Goal: Information Seeking & Learning: Learn about a topic

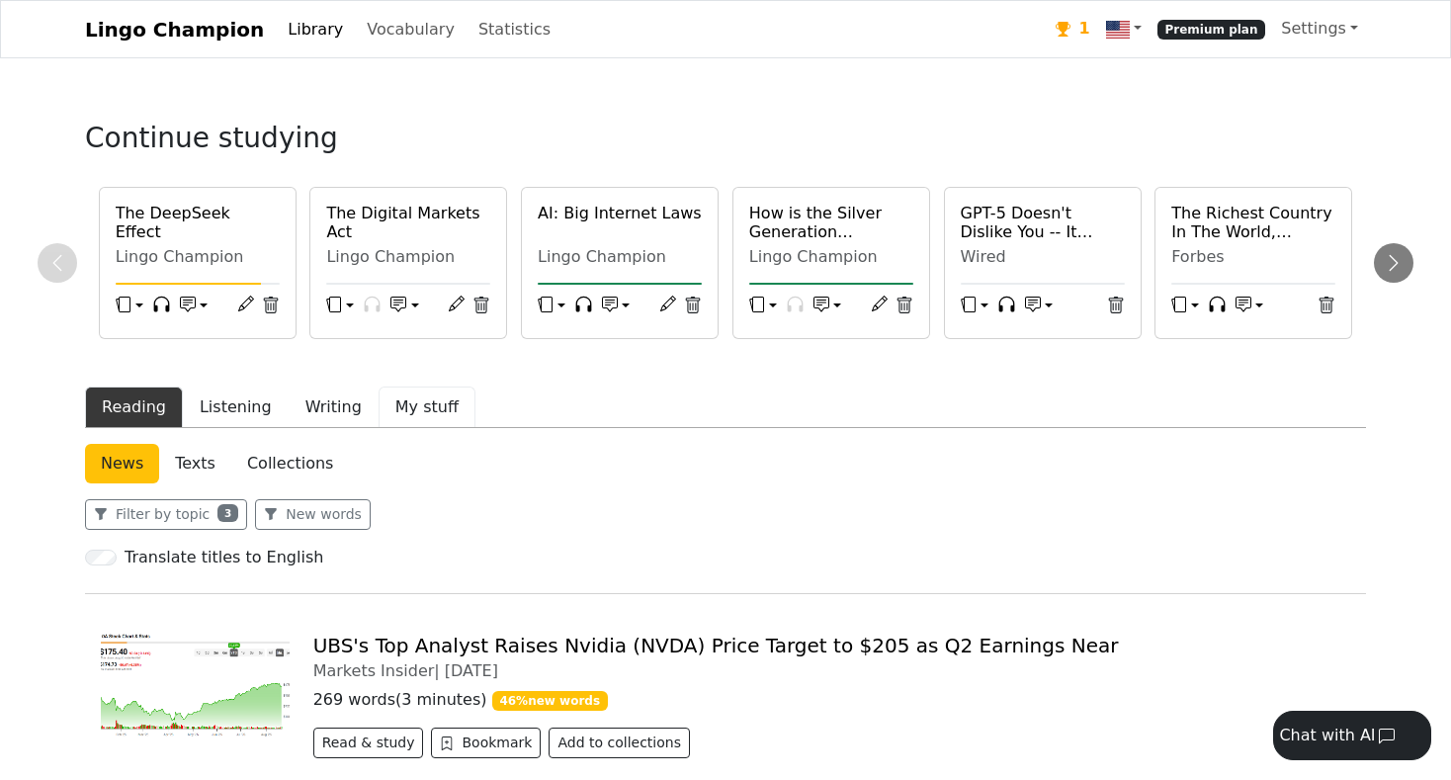
click at [407, 403] on button "My stuff" at bounding box center [427, 407] width 97 height 42
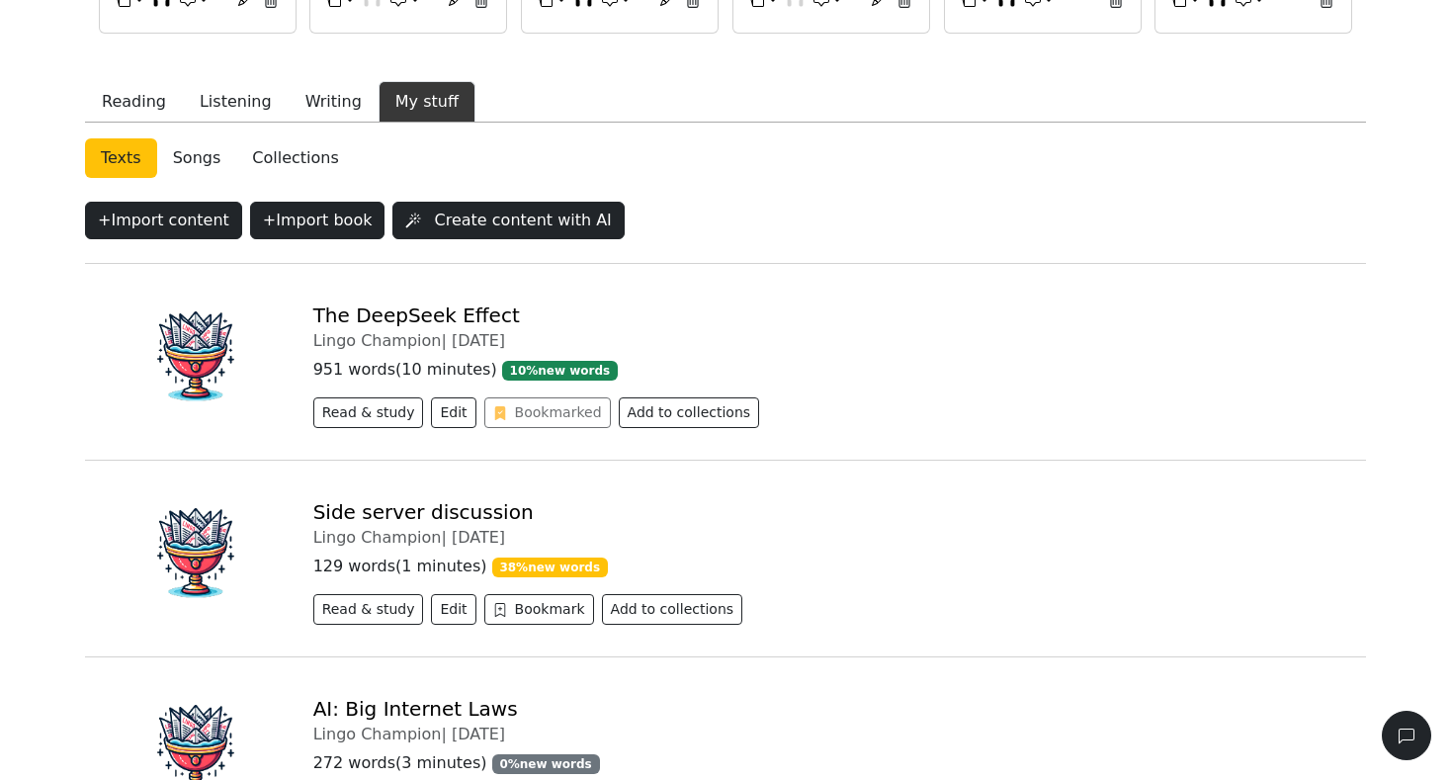
scroll to position [309, 0]
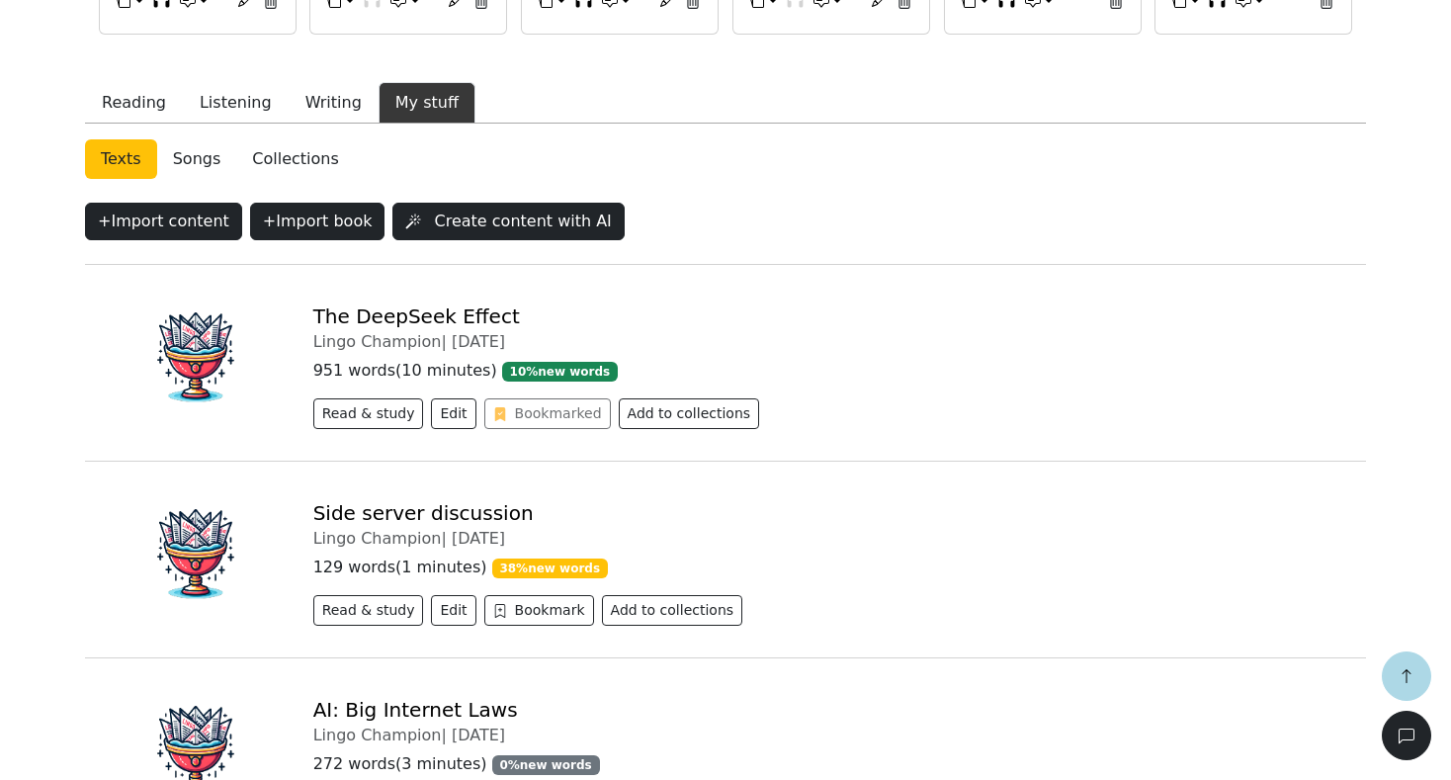
click at [390, 514] on link "Side server discussion" at bounding box center [423, 513] width 220 height 24
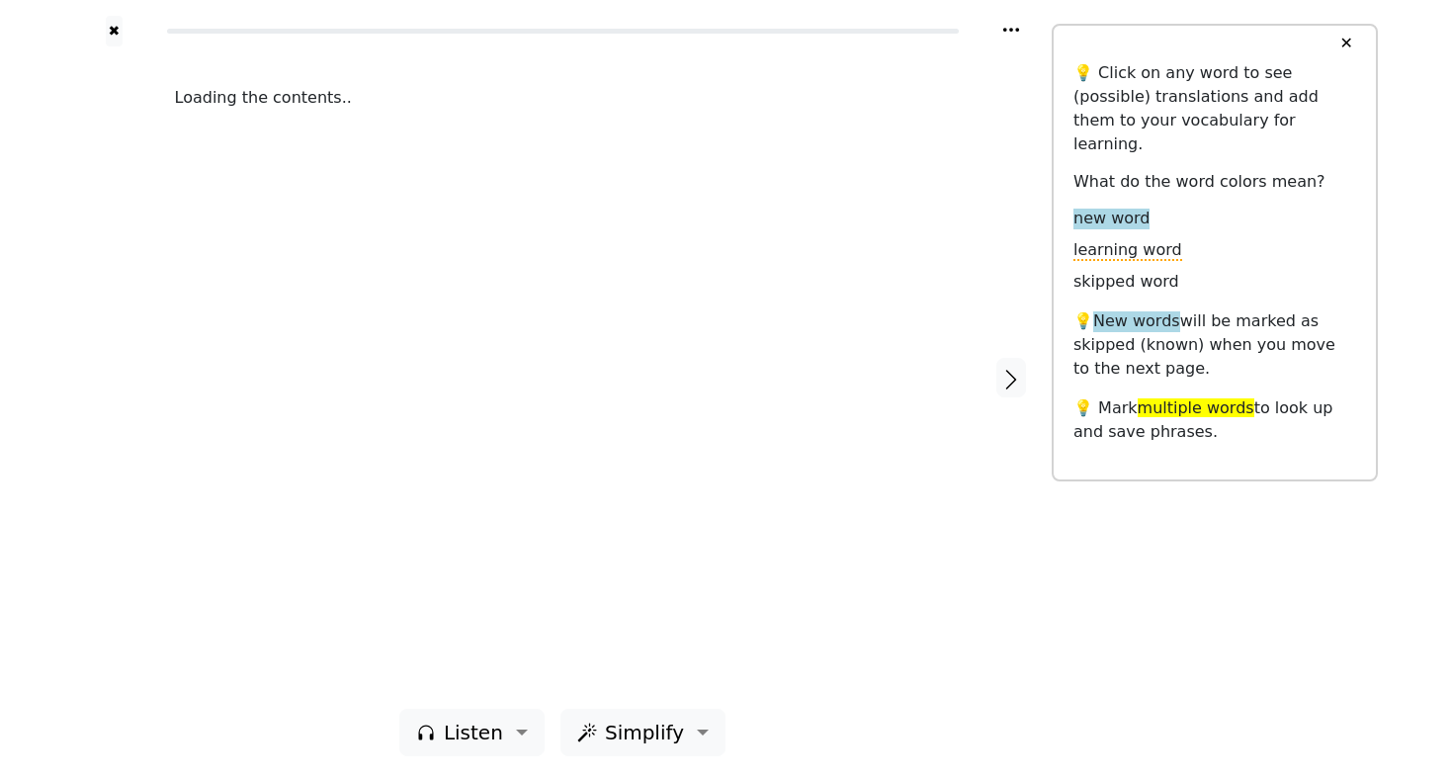
scroll to position [303, 0]
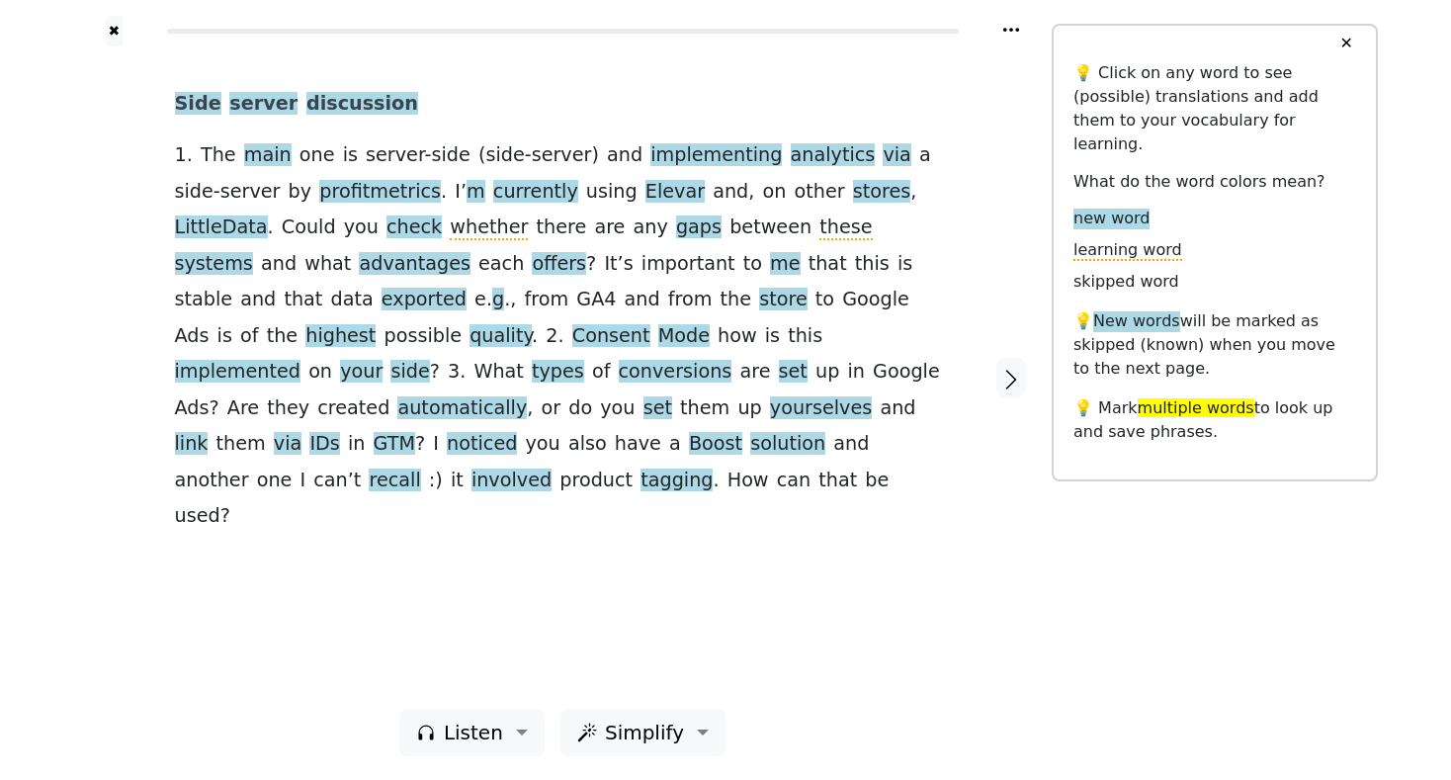
click at [261, 224] on div "Side server discussion 1 . The main one is server-side ( side-server ) and impl…" at bounding box center [562, 377] width 815 height 662
click at [270, 226] on div "Side server discussion 1 . The main one is server-side ( side-server ) and impl…" at bounding box center [562, 377] width 815 height 662
click at [283, 229] on div "Side server discussion 1 . The main one is server-side ( side-server ) and impl…" at bounding box center [562, 377] width 815 height 662
drag, startPoint x: 326, startPoint y: 291, endPoint x: 352, endPoint y: 233, distance: 62.8
click at [328, 289] on div "Side server discussion 1 . The main one is server-side ( side-server ) and impl…" at bounding box center [562, 377] width 815 height 662
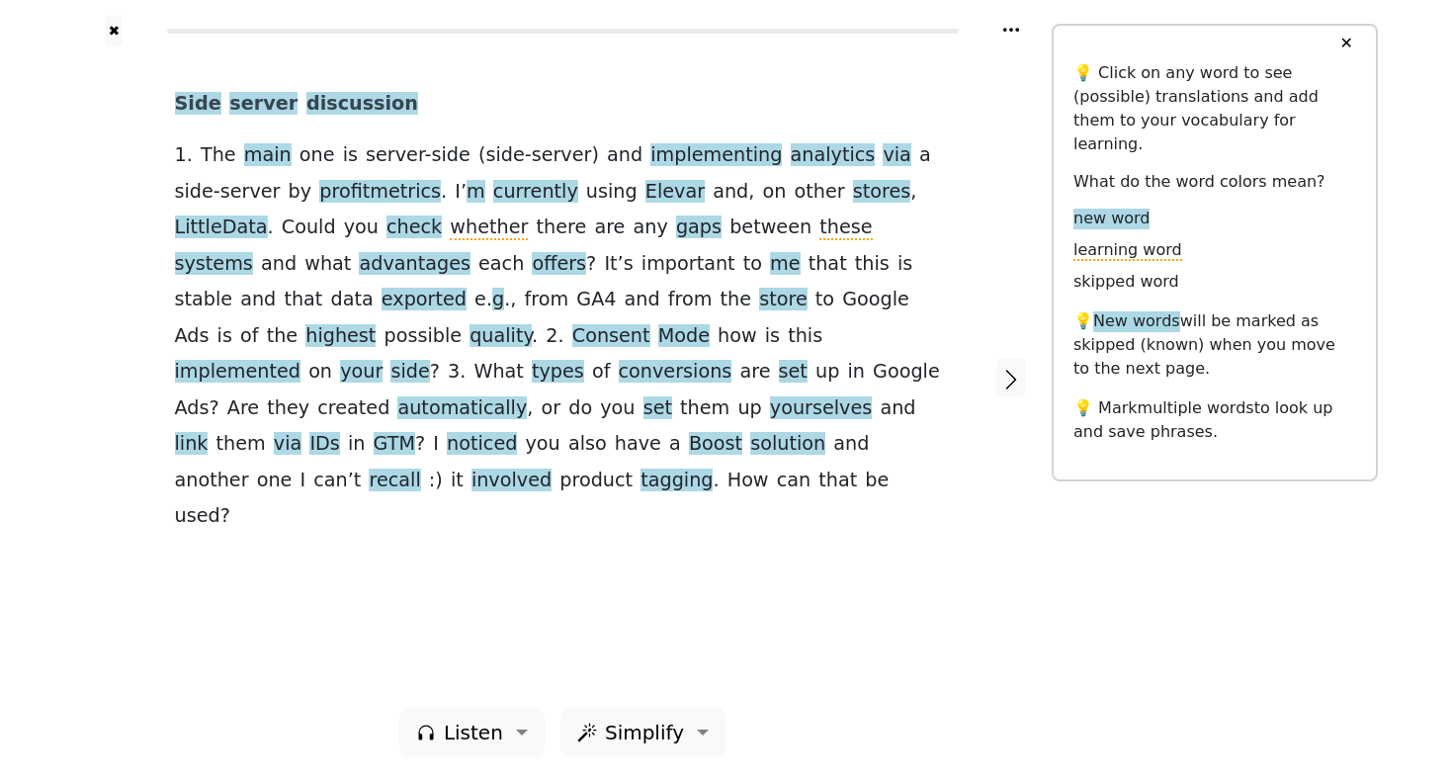
click at [437, 230] on div "Side server discussion 1 . The main one is server-side ( side-server ) and impl…" at bounding box center [562, 377] width 815 height 662
click at [370, 224] on div "Side server discussion 1 . The main one is server-side ( side-server ) and impl…" at bounding box center [562, 377] width 815 height 662
click at [376, 189] on div "Side server discussion 1 . The main one is server-side ( side-server ) and impl…" at bounding box center [562, 377] width 815 height 662
click at [450, 230] on span "whether" at bounding box center [489, 227] width 78 height 25
click at [129, 220] on div at bounding box center [114, 377] width 82 height 662
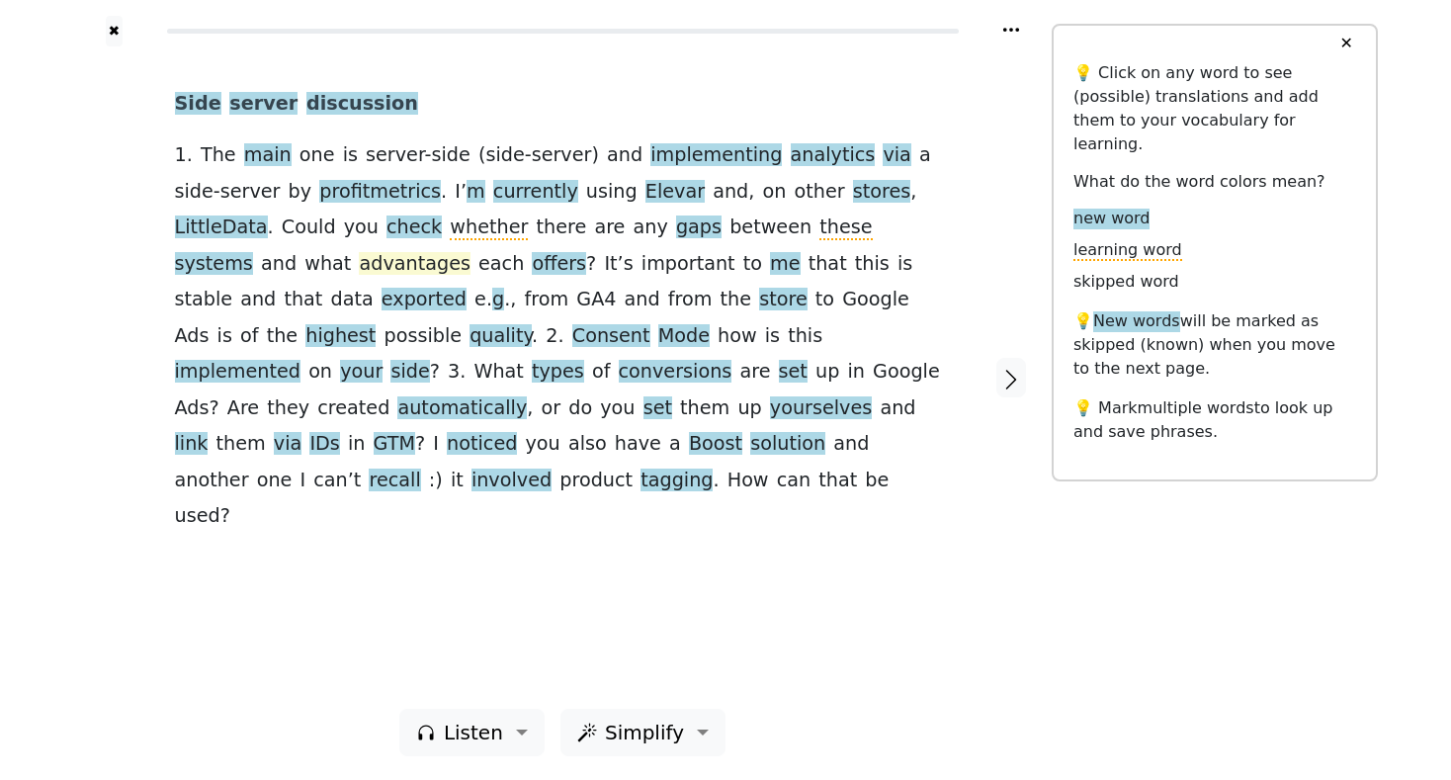
click at [469, 252] on span "advantages" at bounding box center [414, 264] width 111 height 25
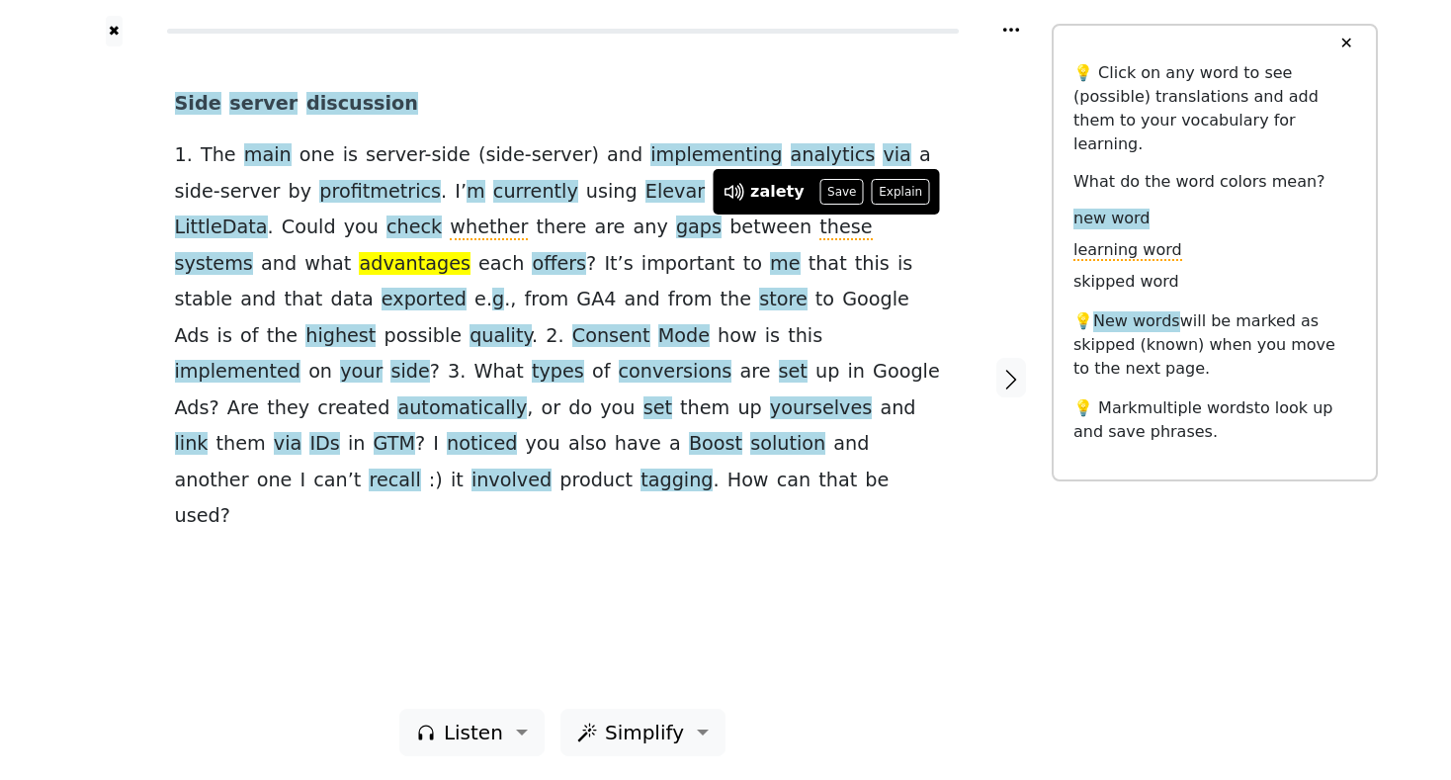
click at [974, 210] on div at bounding box center [1012, 377] width 82 height 662
drag, startPoint x: 1012, startPoint y: 202, endPoint x: 926, endPoint y: 236, distance: 92.7
click at [1012, 202] on div at bounding box center [1012, 377] width 82 height 662
click at [524, 252] on span "each" at bounding box center [500, 264] width 45 height 25
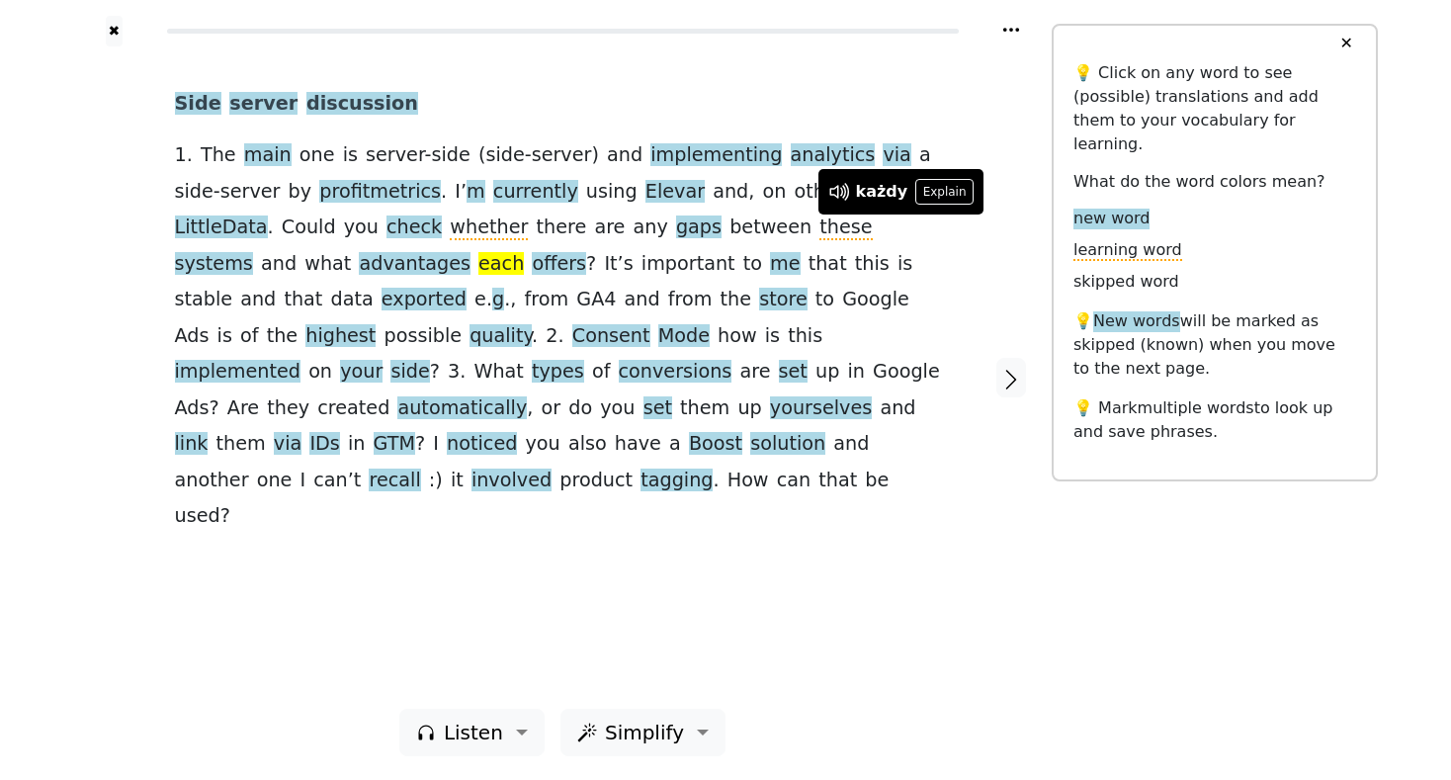
drag, startPoint x: 908, startPoint y: 514, endPoint x: 856, endPoint y: 472, distance: 66.8
click at [907, 513] on div "Side server discussion 1 . The main one is server-side ( side-server ) and impl…" at bounding box center [562, 377] width 815 height 662
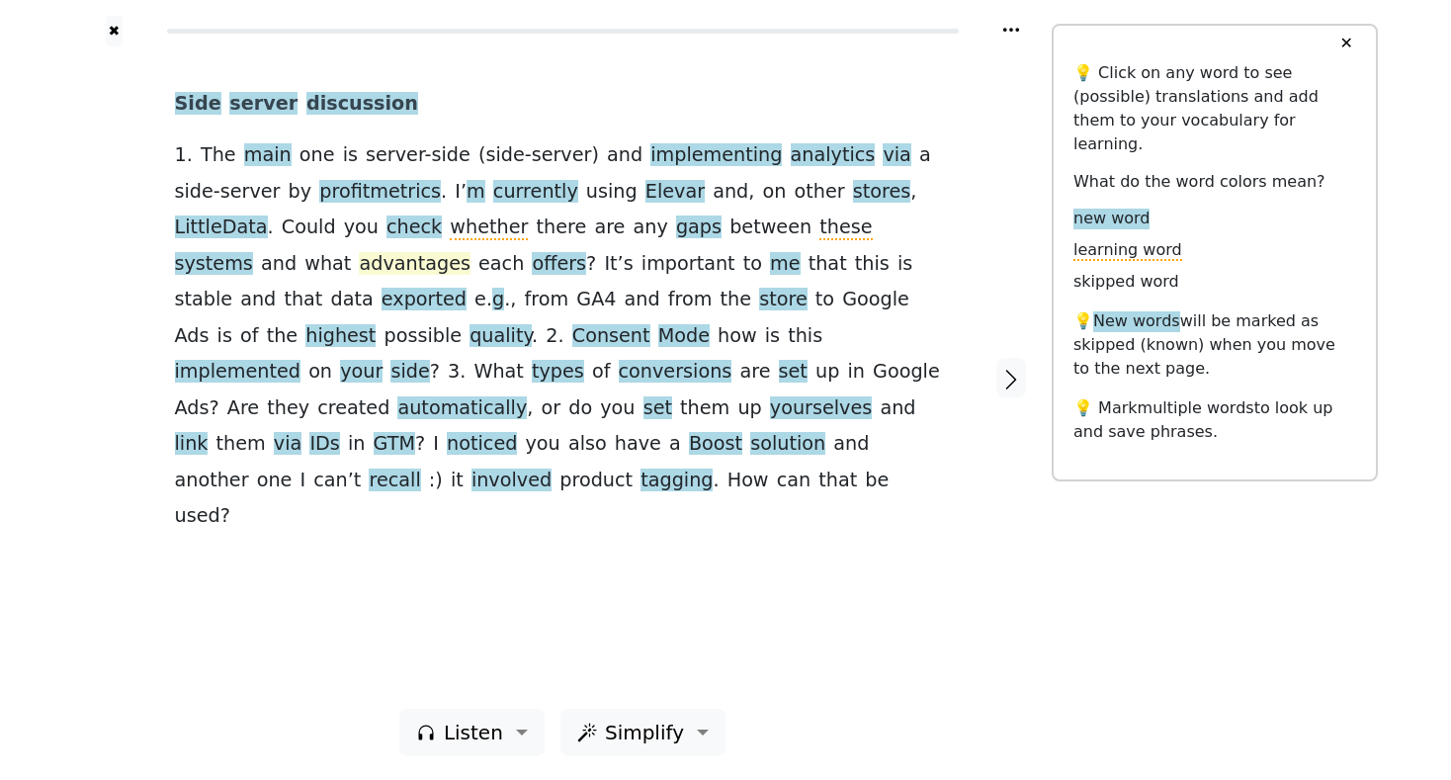
click at [469, 252] on span "advantages" at bounding box center [414, 264] width 111 height 25
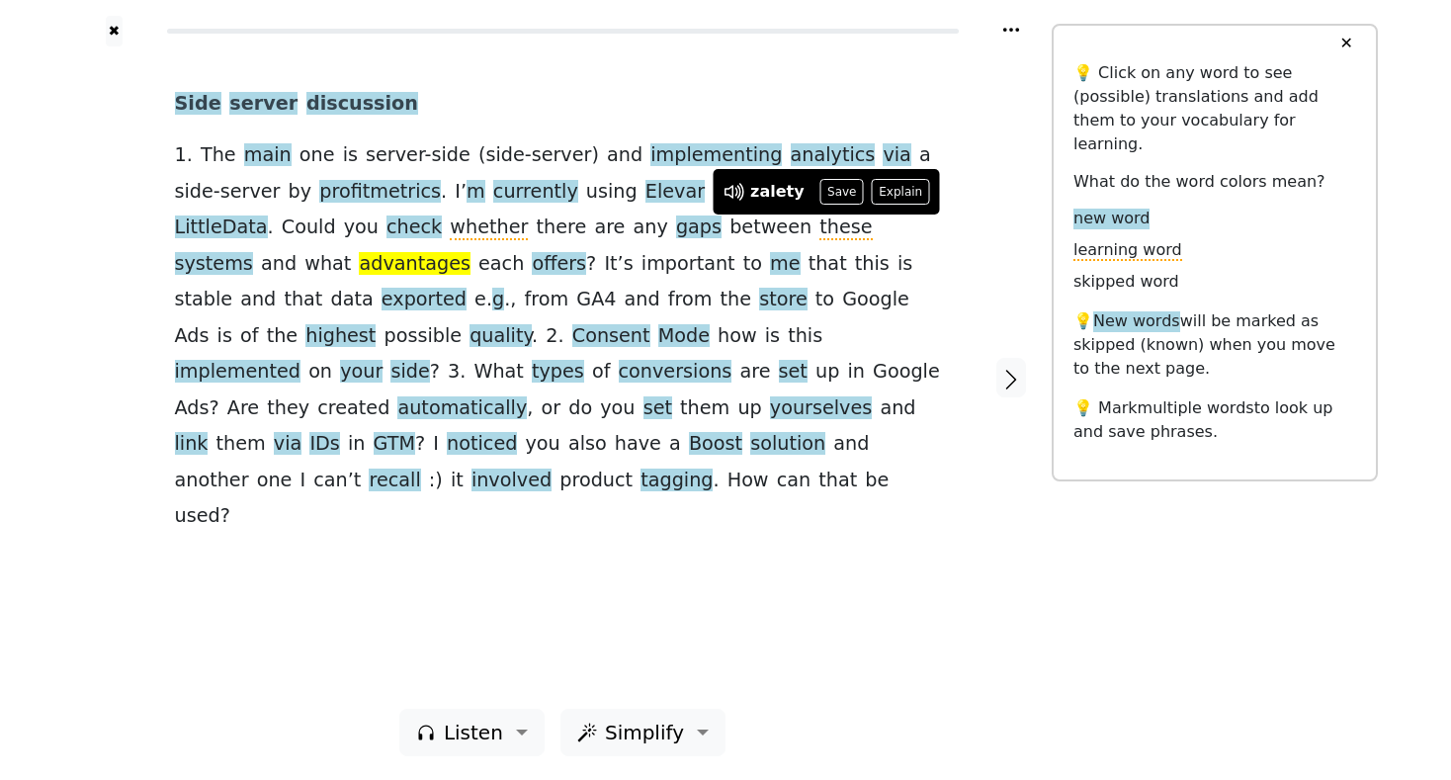
click at [988, 200] on div at bounding box center [1012, 377] width 82 height 662
drag, startPoint x: 960, startPoint y: 192, endPoint x: 942, endPoint y: 240, distance: 51.6
click at [960, 192] on div "Side server discussion 1 . The main one is server-side ( side-server ) and impl…" at bounding box center [562, 377] width 815 height 662
